Goal: Task Accomplishment & Management: Manage account settings

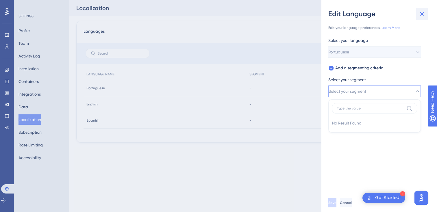
click at [421, 14] on icon at bounding box center [421, 13] width 7 height 7
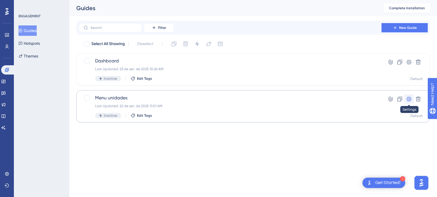
click at [411, 102] on icon at bounding box center [409, 99] width 6 height 6
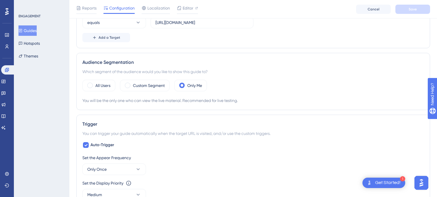
scroll to position [172, 0]
click at [97, 85] on label "All Users" at bounding box center [102, 85] width 15 height 7
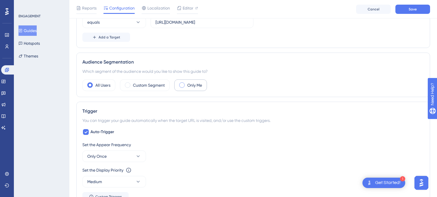
click at [190, 87] on label "Only Me" at bounding box center [194, 85] width 15 height 7
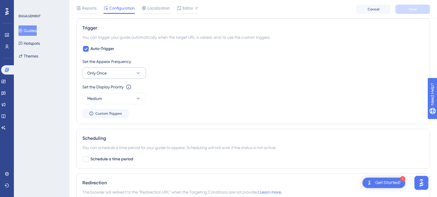
scroll to position [270, 0]
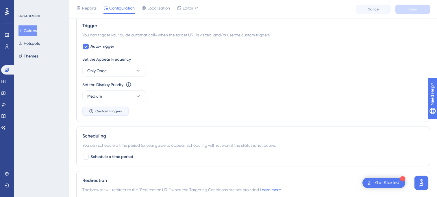
click at [109, 111] on span "Custom Triggers" at bounding box center [108, 111] width 27 height 5
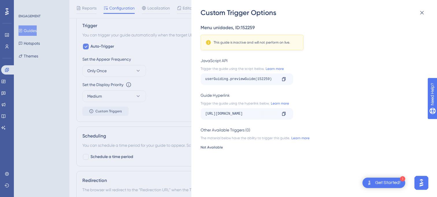
click at [167, 89] on div "Custom Trigger Options Menu unidades , ID: 152259 This guide is inactive and wi…" at bounding box center [218, 98] width 437 height 197
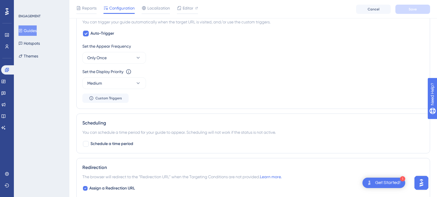
scroll to position [284, 0]
click at [140, 58] on icon at bounding box center [138, 57] width 6 height 6
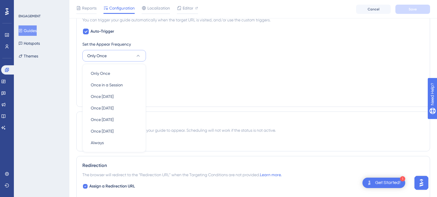
scroll to position [279, 0]
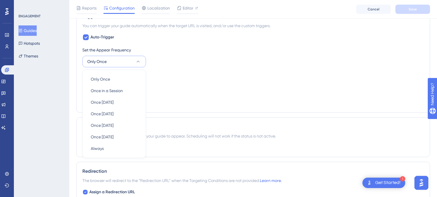
click at [151, 52] on div "Set the Appear Frequency" at bounding box center [253, 50] width 342 height 7
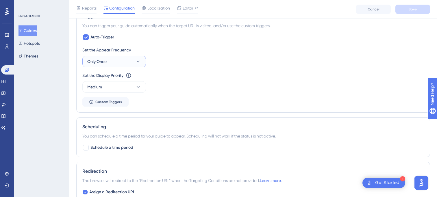
click at [141, 60] on icon at bounding box center [138, 62] width 6 height 6
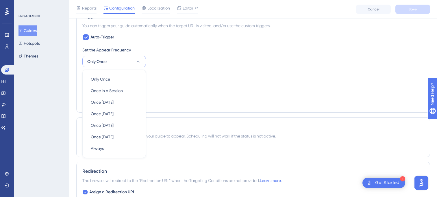
scroll to position [295, 0]
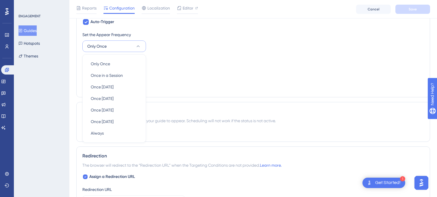
click at [159, 44] on div "Set the Appear Frequency Only Once Only Once Only Once Once in a Session Once i…" at bounding box center [253, 41] width 342 height 21
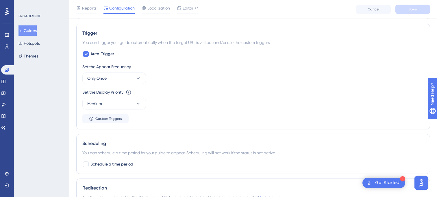
scroll to position [259, 0]
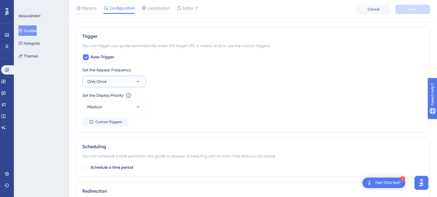
click at [131, 83] on button "Only Once" at bounding box center [114, 82] width 64 height 12
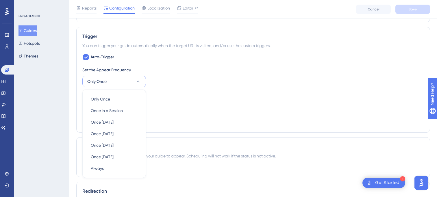
scroll to position [295, 0]
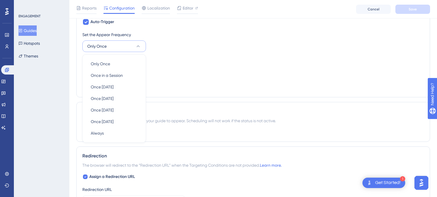
click at [170, 61] on div "Set the Display Priority This option will set the display priority between auto…" at bounding box center [253, 60] width 342 height 7
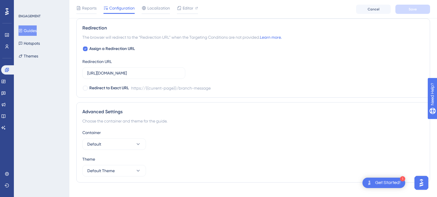
scroll to position [431, 0]
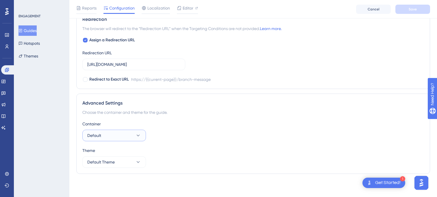
click at [137, 138] on button "Default" at bounding box center [114, 136] width 64 height 12
click at [181, 125] on div "Container" at bounding box center [253, 124] width 342 height 7
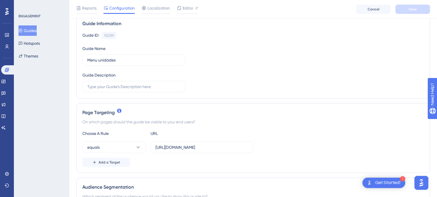
scroll to position [89, 0]
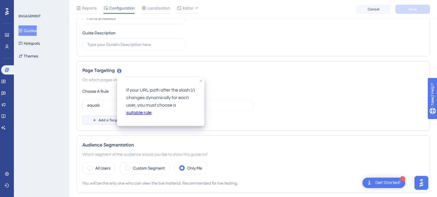
click at [109, 121] on span "Add a Target" at bounding box center [110, 120] width 22 height 5
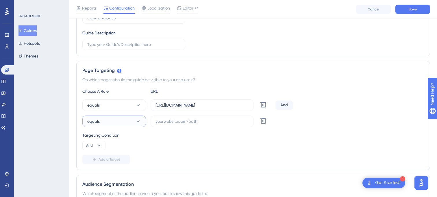
click at [112, 121] on button "equals" at bounding box center [114, 122] width 64 height 12
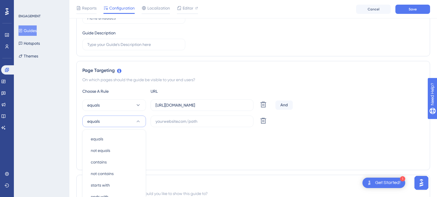
scroll to position [164, 0]
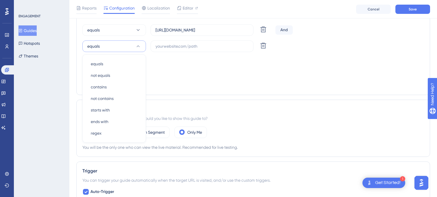
click at [185, 62] on div "Targeting Condition" at bounding box center [253, 60] width 342 height 7
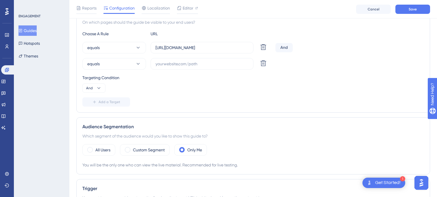
scroll to position [145, 0]
click at [118, 62] on button "equals" at bounding box center [114, 65] width 64 height 12
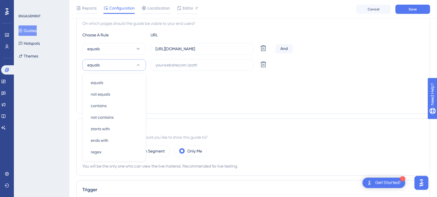
scroll to position [164, 0]
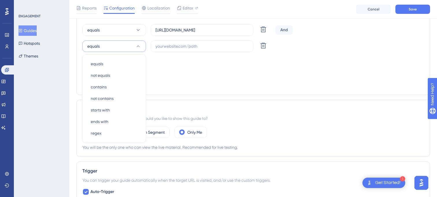
click at [164, 62] on div "Targeting Condition" at bounding box center [253, 60] width 342 height 7
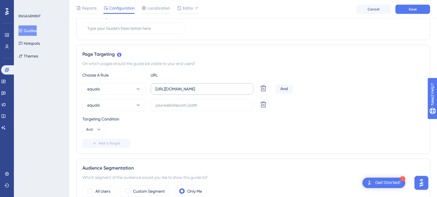
scroll to position [98, 0]
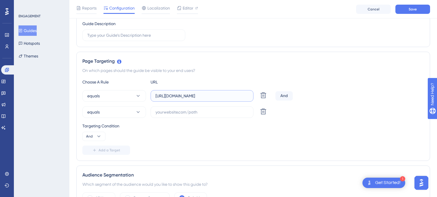
click at [188, 97] on input "[URL][DOMAIN_NAME]" at bounding box center [201, 96] width 93 height 6
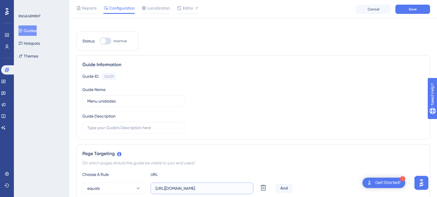
scroll to position [0, 0]
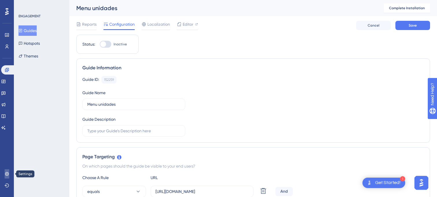
click at [6, 173] on icon at bounding box center [7, 174] width 5 height 5
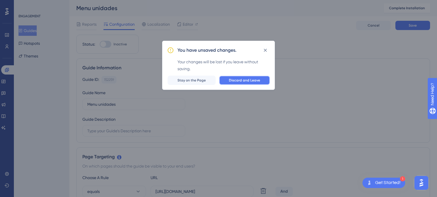
click at [254, 82] on span "Discard and Leave" at bounding box center [244, 80] width 31 height 5
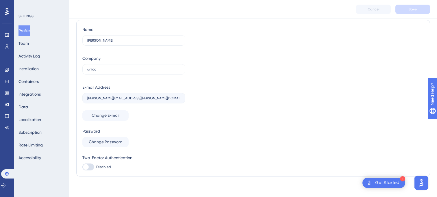
scroll to position [20, 0]
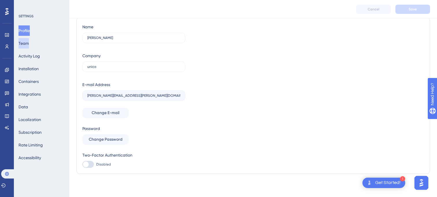
click at [29, 44] on button "Team" at bounding box center [23, 43] width 10 height 10
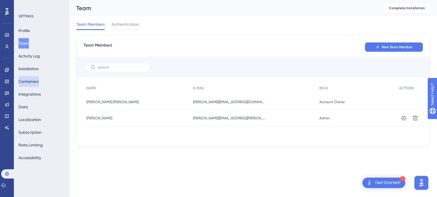
click at [35, 82] on button "Containers" at bounding box center [28, 81] width 20 height 10
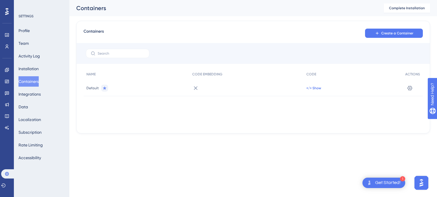
click at [311, 88] on span "</> Show" at bounding box center [313, 88] width 15 height 5
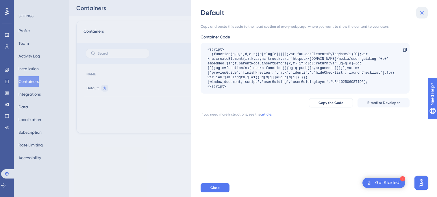
click at [420, 11] on icon at bounding box center [421, 12] width 7 height 7
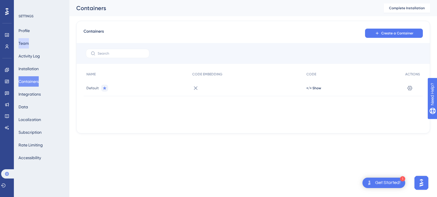
click at [27, 40] on button "Team" at bounding box center [23, 43] width 10 height 10
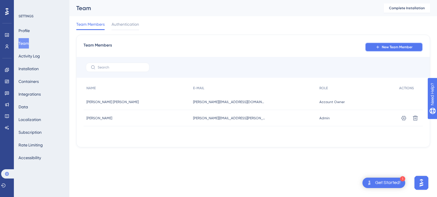
click at [395, 49] on span "New Team Member" at bounding box center [397, 47] width 31 height 5
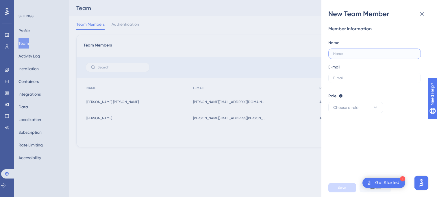
click at [353, 54] on input "text" at bounding box center [374, 54] width 83 height 4
type input "[PERSON_NAME]"
click at [348, 46] on div "Name [PERSON_NAME]" at bounding box center [374, 49] width 92 height 20
click at [346, 54] on input "[PERSON_NAME]" at bounding box center [374, 54] width 83 height 4
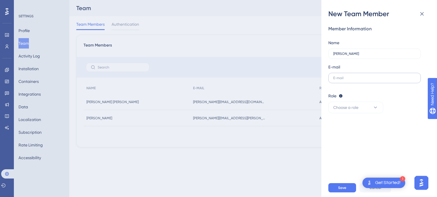
click at [350, 81] on label at bounding box center [374, 78] width 92 height 10
click at [350, 80] on input "text" at bounding box center [374, 78] width 83 height 4
paste input "[PERSON_NAME][EMAIL_ADDRESS][PERSON_NAME][DOMAIN_NAME]"
type input "[PERSON_NAME][EMAIL_ADDRESS][PERSON_NAME][DOMAIN_NAME]"
drag, startPoint x: 335, startPoint y: 55, endPoint x: 324, endPoint y: 55, distance: 10.4
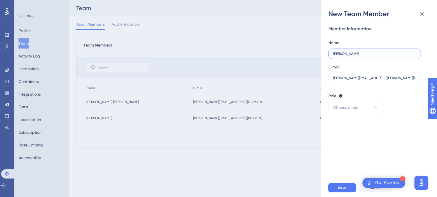
click at [331, 55] on label "[PERSON_NAME]" at bounding box center [374, 54] width 92 height 10
type input "[PERSON_NAME]"
click at [370, 109] on button "Choose a role" at bounding box center [355, 108] width 55 height 12
click at [358, 124] on div "Admin Admin" at bounding box center [356, 125] width 38 height 12
click at [358, 110] on button "Admin" at bounding box center [355, 108] width 55 height 12
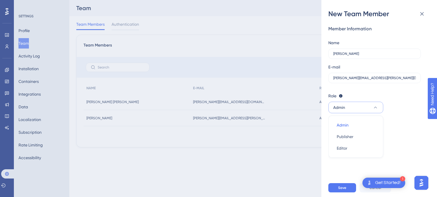
click at [379, 90] on div "Member Information Name [PERSON_NAME] E-mail [PERSON_NAME][EMAIL_ADDRESS][PERSO…" at bounding box center [376, 69] width 97 height 88
click at [339, 186] on span "Save" at bounding box center [342, 188] width 8 height 5
click at [419, 18] on button at bounding box center [422, 14] width 12 height 12
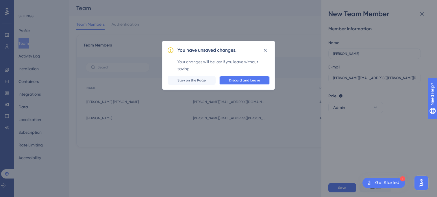
click at [251, 78] on span "Discard and Leave" at bounding box center [244, 80] width 31 height 5
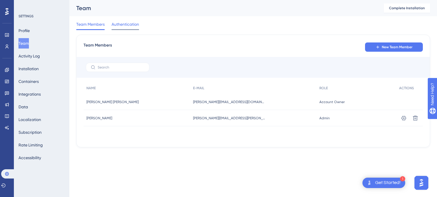
click at [123, 23] on span "Authentication" at bounding box center [125, 24] width 27 height 7
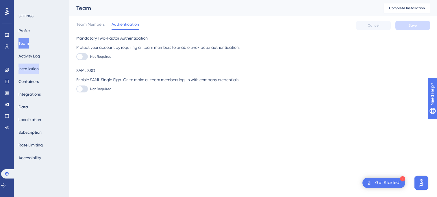
click at [38, 68] on button "Installation" at bounding box center [28, 69] width 20 height 10
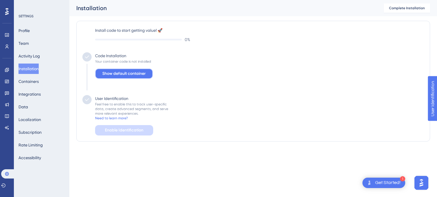
click at [129, 76] on span "Show default container" at bounding box center [123, 73] width 43 height 7
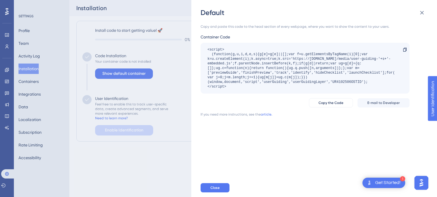
click at [158, 89] on div "Default Copy and paste this code to the head section of every webpage, where yo…" at bounding box center [218, 98] width 437 height 197
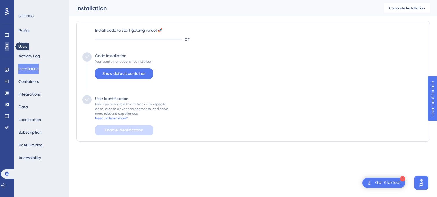
click at [9, 49] on link at bounding box center [7, 46] width 5 height 9
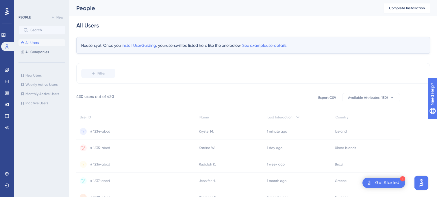
click at [6, 75] on div "Engagement Widgets Feedback Product Updates Knowledge Base AI Assistant" at bounding box center [7, 98] width 5 height 67
click at [7, 72] on link at bounding box center [7, 69] width 5 height 9
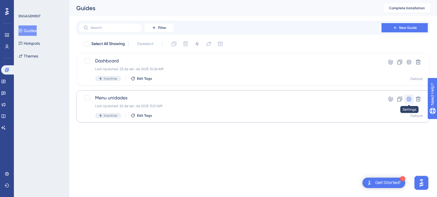
click at [410, 99] on icon at bounding box center [409, 99] width 6 height 6
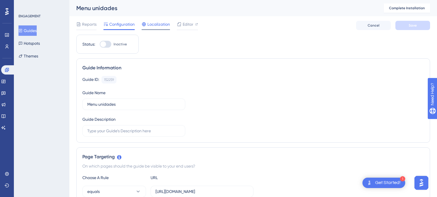
click at [161, 29] on div at bounding box center [156, 29] width 28 height 1
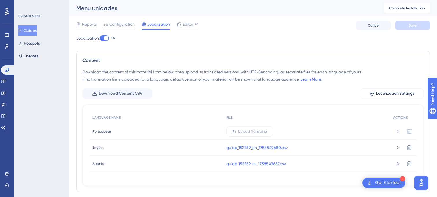
click at [288, 132] on div "Upload Translation" at bounding box center [306, 131] width 167 height 16
click at [399, 147] on icon at bounding box center [398, 148] width 3 height 4
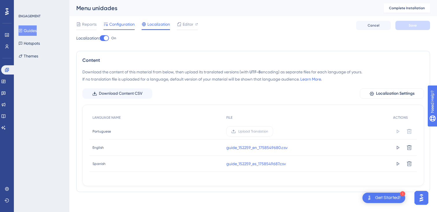
click at [121, 23] on span "Configuration" at bounding box center [121, 24] width 25 height 7
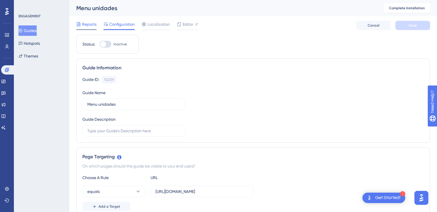
click at [93, 25] on span "Reports" at bounding box center [89, 24] width 14 height 7
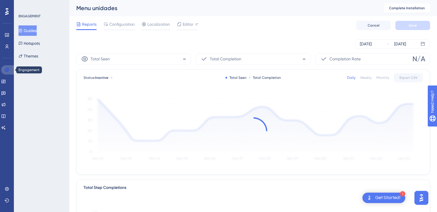
click at [15, 71] on link at bounding box center [8, 69] width 14 height 9
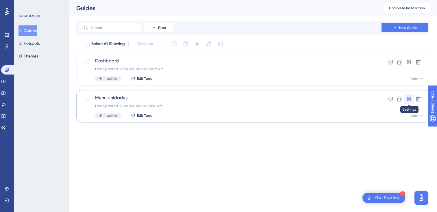
click at [410, 100] on icon at bounding box center [409, 99] width 6 height 6
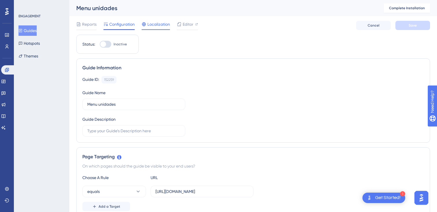
click at [155, 25] on span "Localization" at bounding box center [158, 24] width 23 height 7
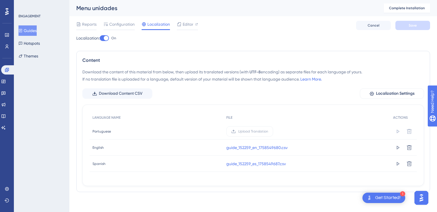
scroll to position [3, 0]
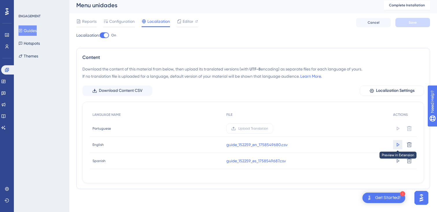
click at [397, 143] on icon at bounding box center [398, 145] width 3 height 4
click at [288, 48] on div "Content Download the content of this material from below, then upload its trans…" at bounding box center [253, 118] width 354 height 141
click at [377, 93] on span "Localization Settings" at bounding box center [395, 90] width 38 height 7
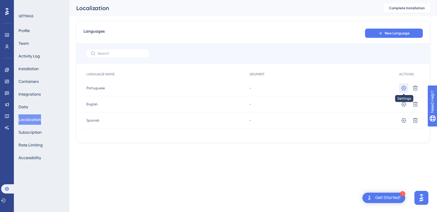
click at [401, 91] on icon at bounding box center [404, 88] width 6 height 6
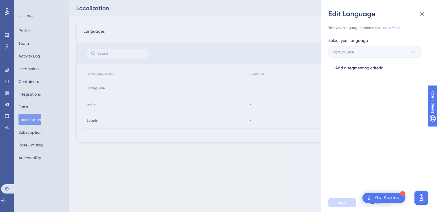
click at [315, 49] on div "Edit Language Edit your language preferences. Learn More. Select your language …" at bounding box center [218, 106] width 437 height 212
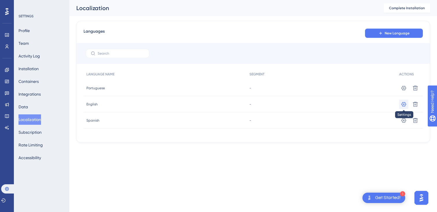
click at [401, 104] on icon at bounding box center [403, 104] width 5 height 5
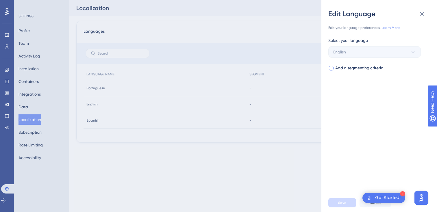
click at [346, 71] on span "Add a segmenting criteria" at bounding box center [359, 68] width 48 height 7
click at [349, 91] on span "Select your segment" at bounding box center [352, 91] width 38 height 7
click at [330, 68] on icon at bounding box center [331, 68] width 2 height 5
click at [330, 68] on div at bounding box center [331, 68] width 5 height 5
checkbox input "true"
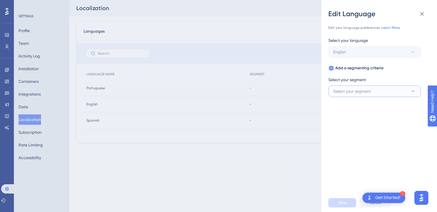
click at [362, 87] on button "Select your segment" at bounding box center [374, 92] width 92 height 12
click at [425, 16] on icon at bounding box center [421, 13] width 7 height 7
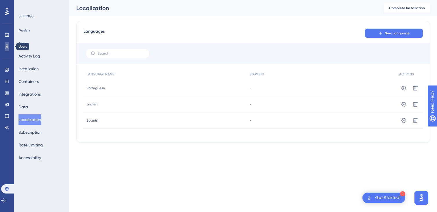
click at [5, 49] on link at bounding box center [7, 46] width 5 height 9
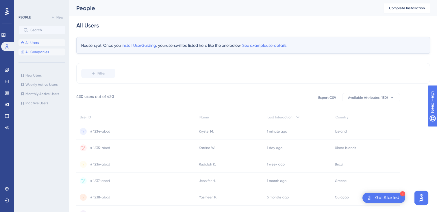
click at [53, 52] on button "All Companies" at bounding box center [41, 52] width 47 height 7
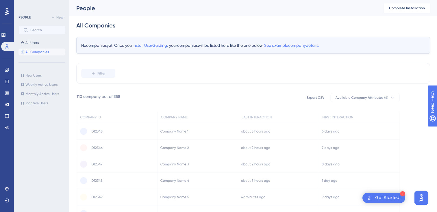
click at [48, 38] on div "PEOPLE New All Users All Companies" at bounding box center [41, 35] width 47 height 42
click at [38, 42] on span "All Users" at bounding box center [31, 42] width 13 height 5
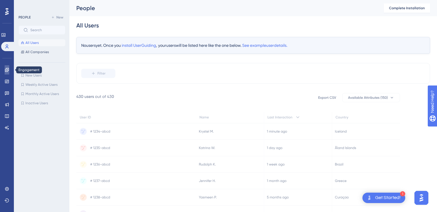
click at [9, 73] on link at bounding box center [7, 69] width 5 height 9
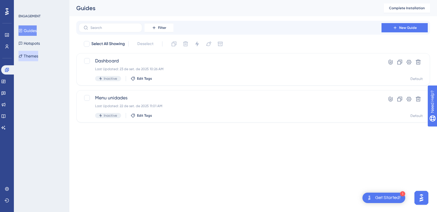
click at [34, 52] on button "Themes" at bounding box center [28, 56] width 20 height 10
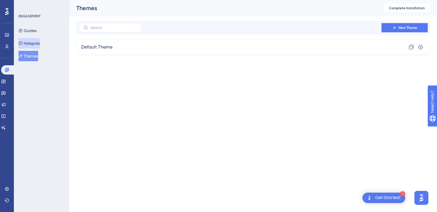
click at [35, 45] on button "Hotspots" at bounding box center [28, 43] width 21 height 10
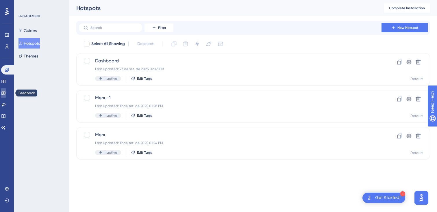
click at [5, 92] on icon at bounding box center [3, 94] width 4 height 4
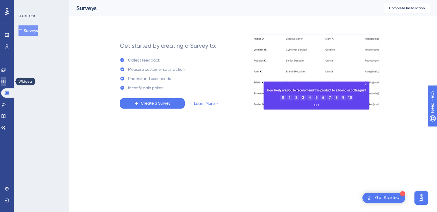
click at [5, 81] on icon at bounding box center [3, 81] width 4 height 3
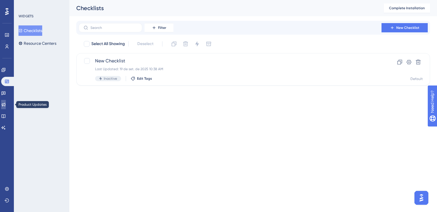
click at [6, 103] on icon at bounding box center [3, 104] width 5 height 5
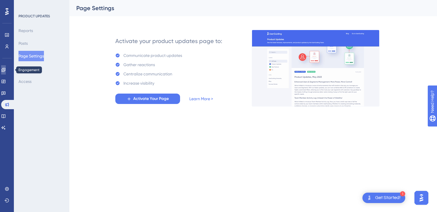
click at [6, 71] on link at bounding box center [3, 69] width 5 height 9
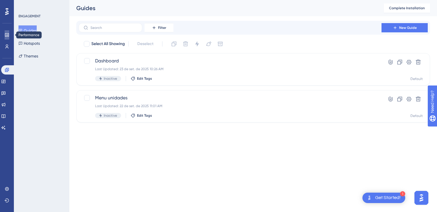
click at [9, 38] on link at bounding box center [7, 34] width 5 height 9
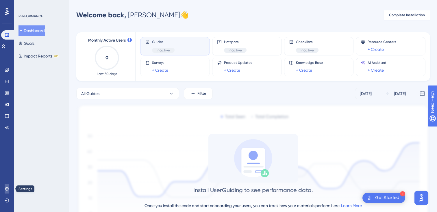
click at [9, 192] on link at bounding box center [7, 188] width 5 height 9
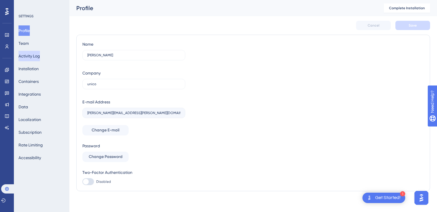
click at [40, 60] on button "Activity Log" at bounding box center [28, 56] width 21 height 10
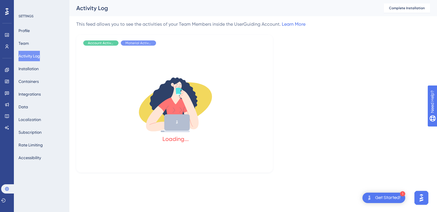
click at [40, 74] on div "Profile Team Activity Log Installation Containers Integrations Data Localizatio…" at bounding box center [41, 94] width 47 height 138
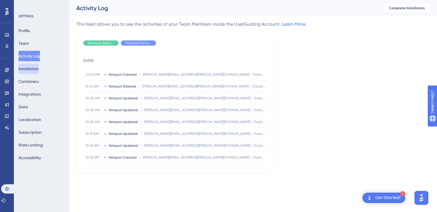
click at [35, 68] on button "Installation" at bounding box center [28, 69] width 20 height 10
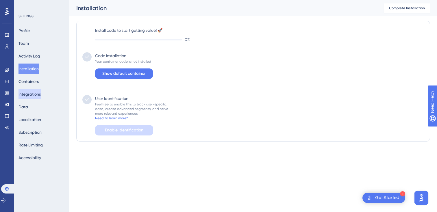
click at [38, 90] on button "Integrations" at bounding box center [29, 94] width 22 height 10
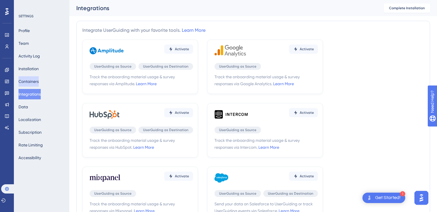
click at [34, 77] on button "Containers" at bounding box center [28, 81] width 20 height 10
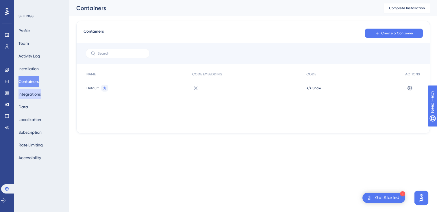
click at [34, 92] on button "Integrations" at bounding box center [29, 94] width 22 height 10
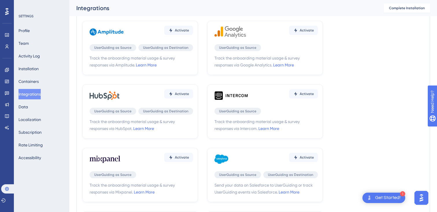
scroll to position [25, 0]
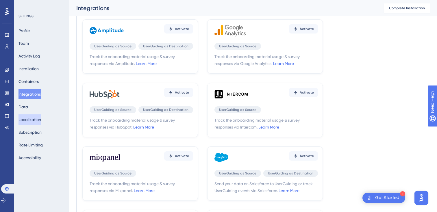
click at [38, 122] on button "Localization" at bounding box center [29, 119] width 23 height 10
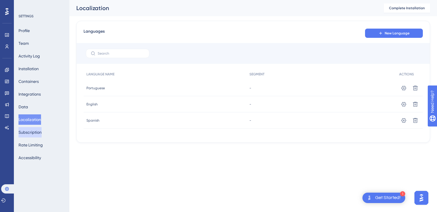
click at [38, 134] on button "Subscription" at bounding box center [29, 132] width 23 height 10
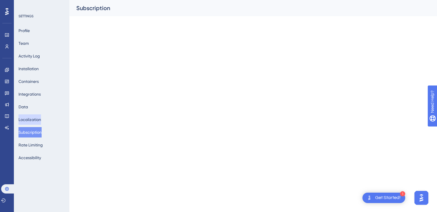
click at [37, 122] on button "Localization" at bounding box center [29, 119] width 23 height 10
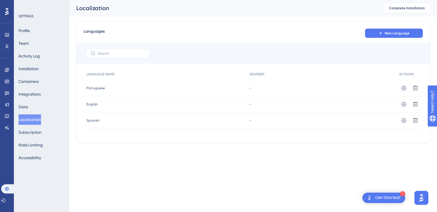
click at [38, 138] on div "Profile Team Activity Log Installation Containers Integrations Data Localizatio…" at bounding box center [41, 94] width 47 height 138
click at [38, 133] on button "Subscription" at bounding box center [29, 132] width 23 height 10
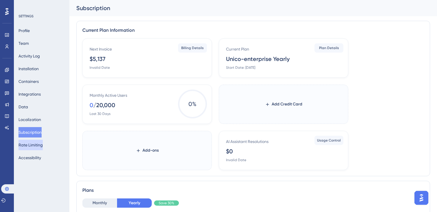
click at [41, 147] on button "Rate Limiting" at bounding box center [30, 145] width 24 height 10
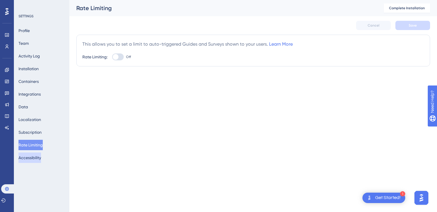
click at [39, 159] on button "Accessibility" at bounding box center [29, 158] width 23 height 10
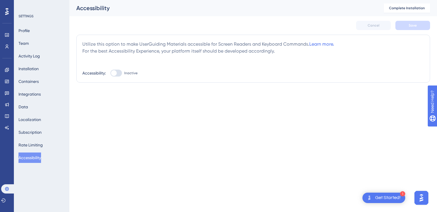
click at [115, 75] on div at bounding box center [114, 73] width 6 height 6
click at [110, 73] on input "Inactive" at bounding box center [110, 73] width 0 height 0
click at [115, 75] on div at bounding box center [116, 73] width 12 height 7
click at [110, 73] on input "Active" at bounding box center [110, 73] width 0 height 0
checkbox input "false"
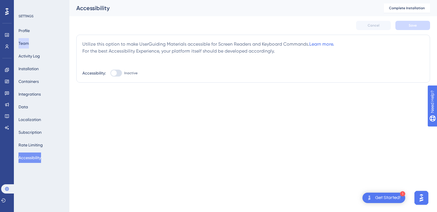
click at [29, 43] on button "Team" at bounding box center [23, 43] width 10 height 10
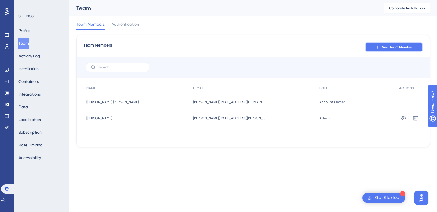
click at [385, 47] on span "New Team Member" at bounding box center [397, 47] width 31 height 5
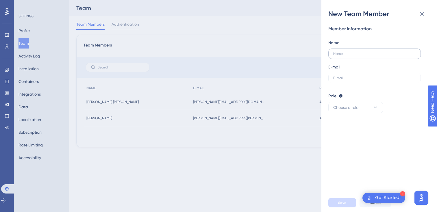
click at [349, 50] on label at bounding box center [374, 54] width 92 height 10
click at [349, 52] on input "text" at bounding box center [374, 54] width 83 height 4
click at [153, 135] on div "New Team Member Member Information Name E-mail Role Editor: Create & edit mater…" at bounding box center [218, 106] width 437 height 212
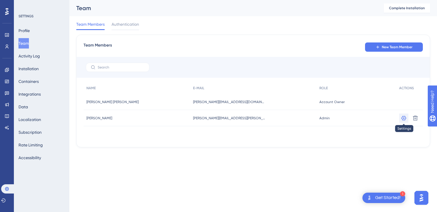
click at [403, 116] on icon at bounding box center [404, 118] width 6 height 6
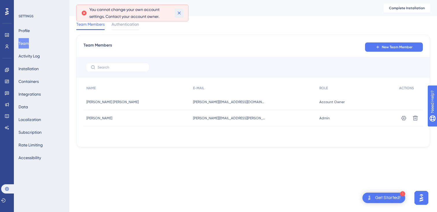
click at [177, 11] on icon at bounding box center [179, 13] width 6 height 6
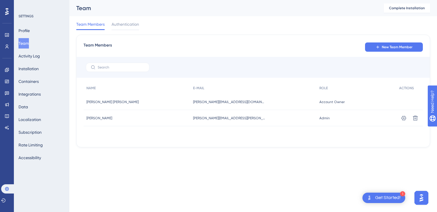
click at [39, 32] on div "Profile Team Activity Log Installation Containers Integrations Data Localizatio…" at bounding box center [41, 94] width 47 height 138
click at [27, 31] on button "Profile" at bounding box center [23, 30] width 11 height 10
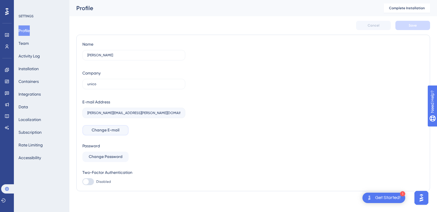
click at [110, 132] on span "Change E-mail" at bounding box center [106, 130] width 28 height 7
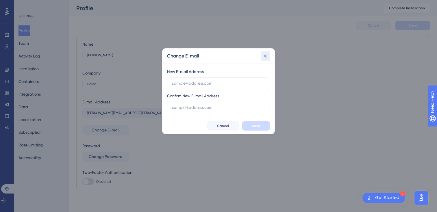
click at [262, 58] on button at bounding box center [265, 55] width 9 height 9
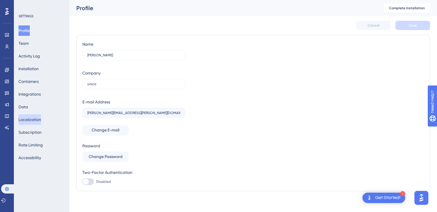
click at [31, 123] on button "Localization" at bounding box center [29, 119] width 23 height 10
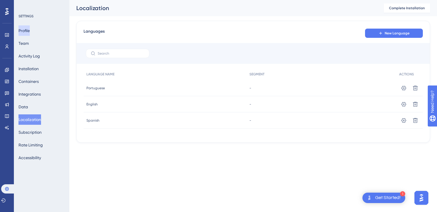
click at [30, 29] on button "Profile" at bounding box center [23, 30] width 11 height 10
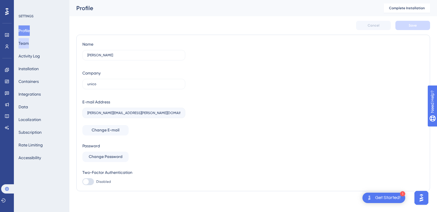
click at [29, 45] on button "Team" at bounding box center [23, 43] width 10 height 10
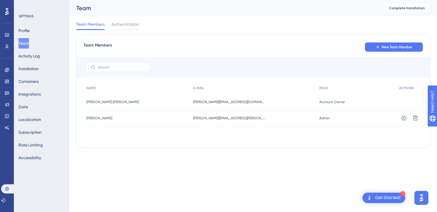
click at [397, 41] on div "Team Members New Team Member NAME E-MAIL ROLE ACTIONS [PERSON_NAME] [PERSON_NAM…" at bounding box center [253, 91] width 354 height 113
click at [398, 48] on span "New Team Member" at bounding box center [397, 47] width 31 height 5
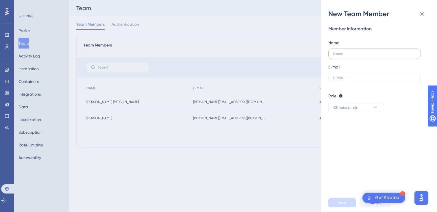
click at [347, 58] on label at bounding box center [374, 54] width 92 height 10
click at [347, 56] on input "text" at bounding box center [374, 54] width 83 height 4
click at [346, 78] on input "text" at bounding box center [374, 78] width 83 height 4
paste input "[PERSON_NAME][EMAIL_ADDRESS][DOMAIN_NAME]"
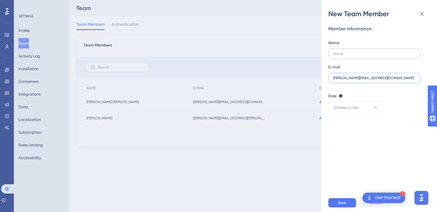
type input "[PERSON_NAME][EMAIL_ADDRESS][DOMAIN_NAME]"
click at [347, 50] on label at bounding box center [374, 54] width 92 height 10
click at [347, 52] on input "text" at bounding box center [374, 54] width 83 height 4
type input "[PERSON_NAME]"
click at [348, 108] on span "Choose a role" at bounding box center [345, 107] width 25 height 7
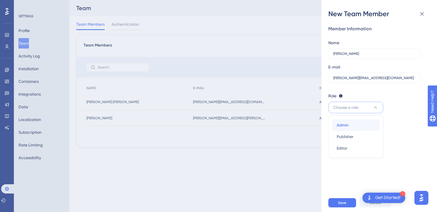
click at [346, 126] on span "Admin" at bounding box center [343, 125] width 12 height 7
click at [345, 197] on span "Save" at bounding box center [342, 203] width 8 height 5
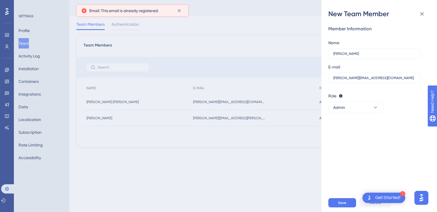
click at [139, 10] on span "Email: This email is already registered." at bounding box center [123, 10] width 69 height 7
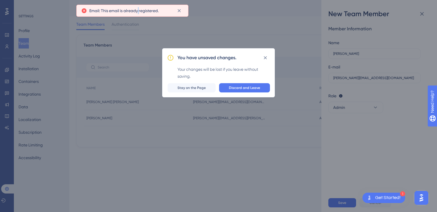
click at [139, 10] on span "Email: This email is already registered." at bounding box center [123, 10] width 69 height 7
copy body "Email: This email is already registered."
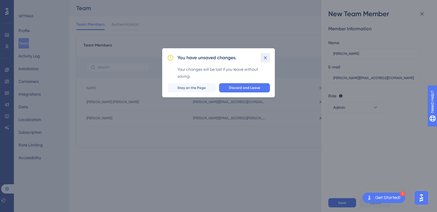
click at [264, 58] on icon at bounding box center [265, 58] width 6 height 6
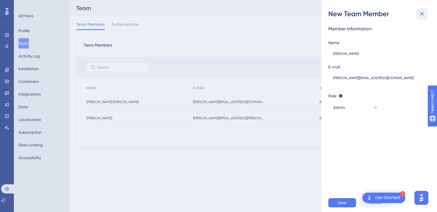
click at [422, 16] on icon at bounding box center [421, 13] width 7 height 7
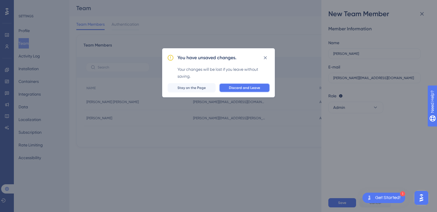
click at [257, 89] on span "Discard and Leave" at bounding box center [244, 88] width 31 height 5
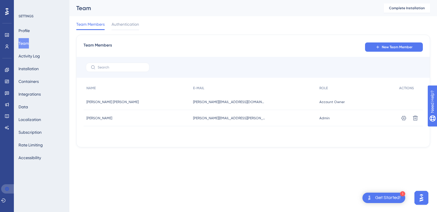
click at [7, 192] on link at bounding box center [8, 188] width 14 height 9
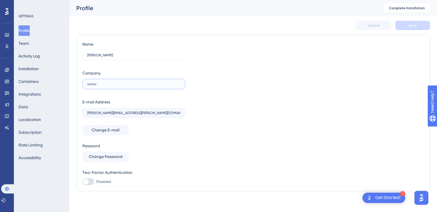
click at [97, 82] on input "unico" at bounding box center [133, 84] width 93 height 4
click at [401, 197] on div "1 Get Started!" at bounding box center [383, 198] width 43 height 10
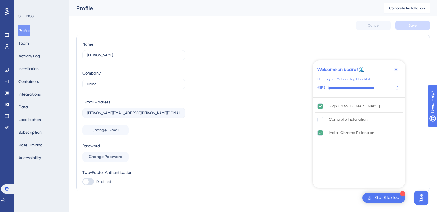
click at [397, 70] on icon "Close Checklist" at bounding box center [396, 70] width 4 height 4
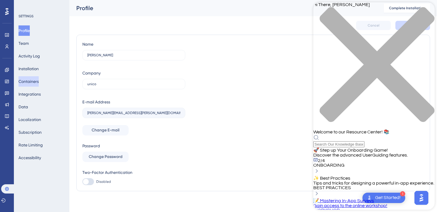
click at [35, 86] on button "Containers" at bounding box center [28, 81] width 20 height 10
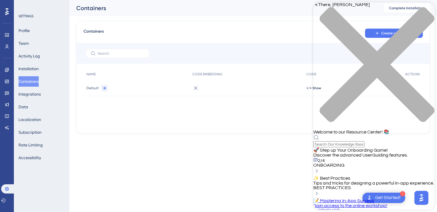
click at [428, 8] on div "close resource center" at bounding box center [373, 68] width 121 height 122
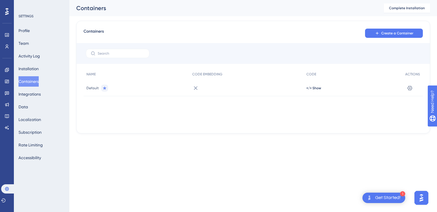
click at [93, 90] on span "Default" at bounding box center [92, 88] width 12 height 5
click at [412, 87] on icon at bounding box center [410, 88] width 6 height 6
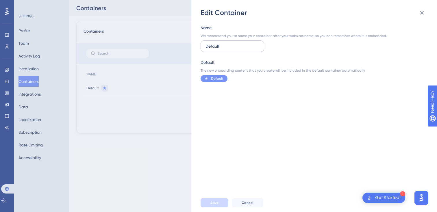
click at [219, 47] on input "Default" at bounding box center [232, 46] width 54 height 6
click at [216, 49] on label "Default" at bounding box center [233, 46] width 64 height 12
click at [216, 49] on input "Default" at bounding box center [232, 46] width 54 height 6
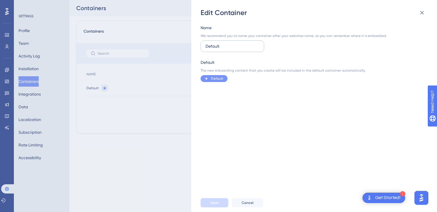
click at [216, 49] on label "Default" at bounding box center [233, 46] width 64 height 12
click at [216, 49] on input "Default" at bounding box center [232, 46] width 54 height 6
click at [216, 47] on input "Default" at bounding box center [232, 46] width 54 height 6
click at [210, 46] on input "Default" at bounding box center [232, 46] width 54 height 6
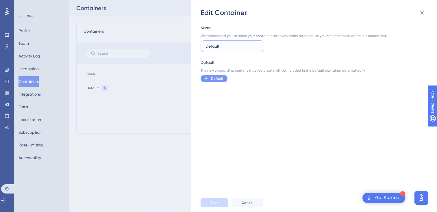
click at [210, 46] on input "Default" at bounding box center [232, 46] width 54 height 6
type input "Portal IDCloud"
click at [214, 197] on button "Save" at bounding box center [215, 202] width 28 height 9
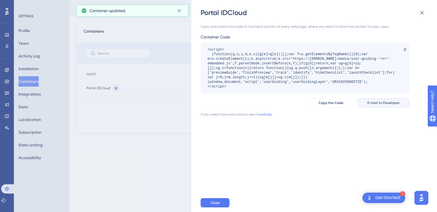
click at [375, 105] on span "E-mail to Developer" at bounding box center [383, 103] width 32 height 5
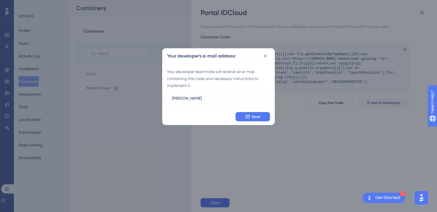
type input "[PERSON_NAME]"
paste input "[PERSON_NAME][EMAIL_ADDRESS][PERSON_NAME][DOMAIN_NAME]"
type input "[PERSON_NAME][EMAIL_ADDRESS][PERSON_NAME][DOMAIN_NAME]"
click at [256, 115] on span "Send" at bounding box center [256, 116] width 8 height 5
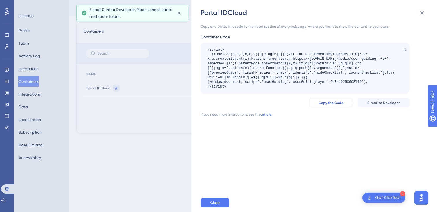
click at [338, 104] on span "Copy the Code" at bounding box center [330, 103] width 25 height 5
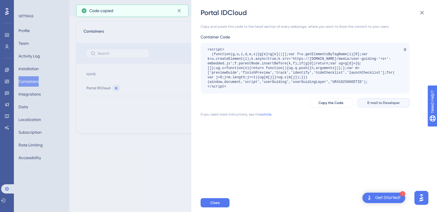
click at [385, 102] on span "E-mail to Developer" at bounding box center [383, 103] width 32 height 5
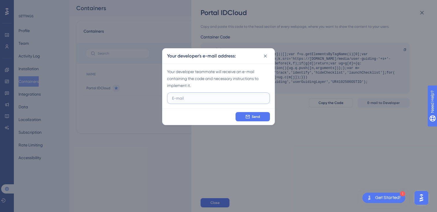
paste input "<script> (function(g,u,i,d,e,s){g[e]=g[e]||[];var f=u.getElementsByTagName(i)[0…"
type input "<script> (function(g,u,i,d,e,s){g[e]=g[e]||[];var f=u.getElementsByTagName(i)[0…"
paste input "[PERSON_NAME][EMAIL_ADDRESS][DOMAIN_NAME]"
type input "[PERSON_NAME][EMAIL_ADDRESS][DOMAIN_NAME]"
click at [252, 117] on span "Send" at bounding box center [256, 116] width 8 height 5
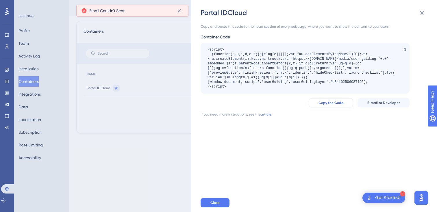
click at [336, 101] on span "Copy the Code" at bounding box center [330, 103] width 25 height 5
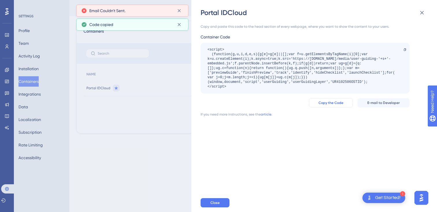
click at [336, 101] on span "Copy the Code" at bounding box center [330, 103] width 25 height 5
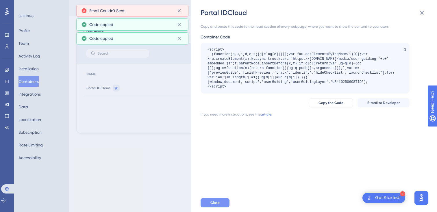
click at [223, 197] on button "Close" at bounding box center [215, 202] width 29 height 9
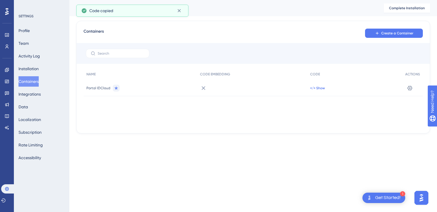
click at [316, 87] on span "</> Show" at bounding box center [317, 88] width 15 height 5
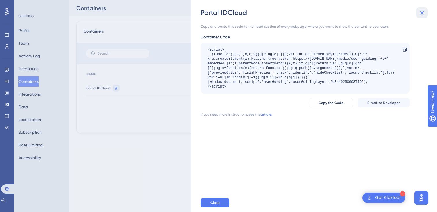
click at [424, 11] on icon at bounding box center [421, 12] width 7 height 7
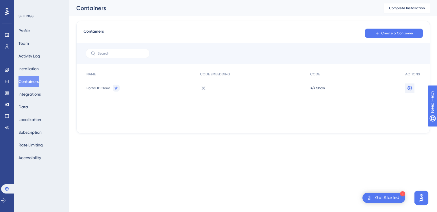
click at [410, 86] on icon at bounding box center [410, 88] width 5 height 5
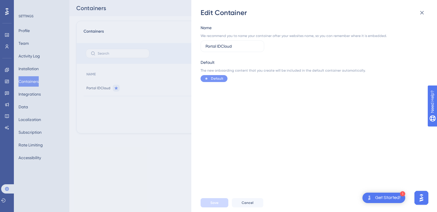
click at [164, 175] on div "Edit Container Name We recommend you to name your container after your websites…" at bounding box center [218, 106] width 437 height 212
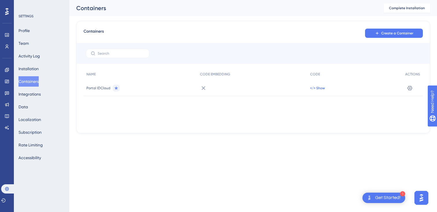
click at [321, 86] on span "</> Show" at bounding box center [317, 88] width 15 height 5
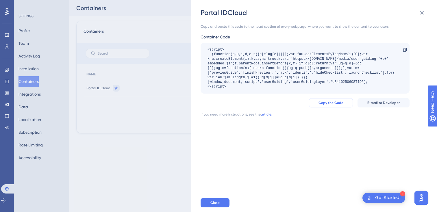
click at [340, 104] on span "Copy the Code" at bounding box center [330, 103] width 25 height 5
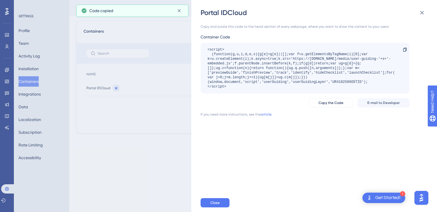
click at [167, 128] on div "Portal IDCloud Copy and paste this code to the head section of every webpage, w…" at bounding box center [218, 106] width 437 height 212
